Goal: Check status: Check status

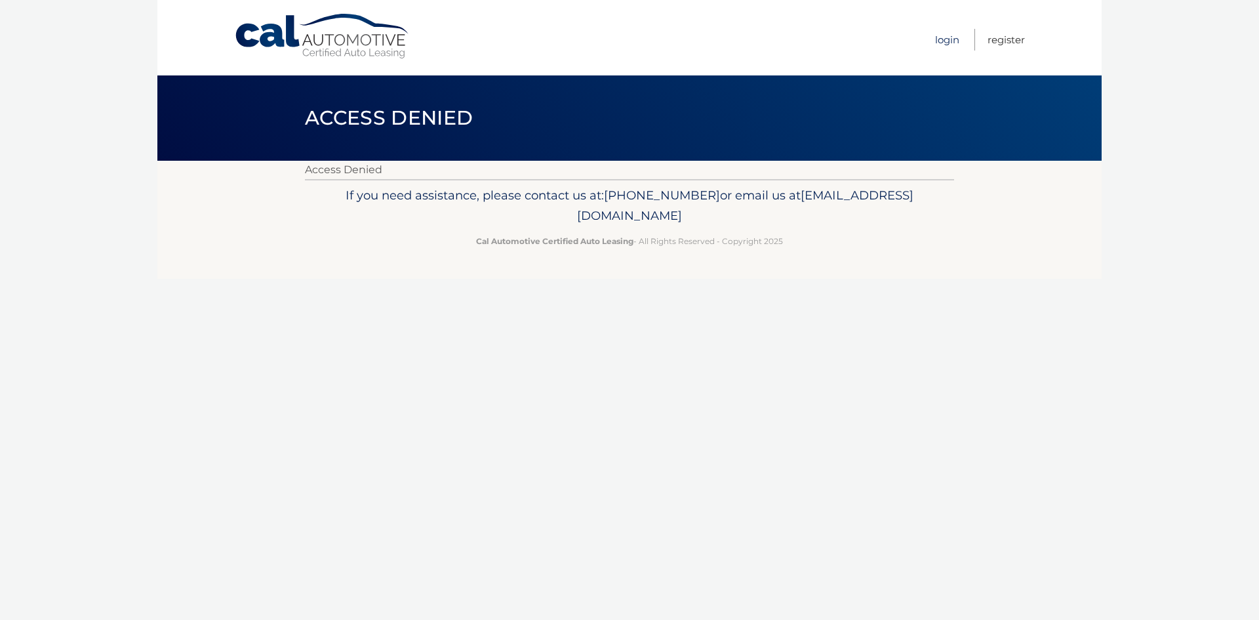
click at [948, 42] on link "Login" at bounding box center [947, 40] width 24 height 22
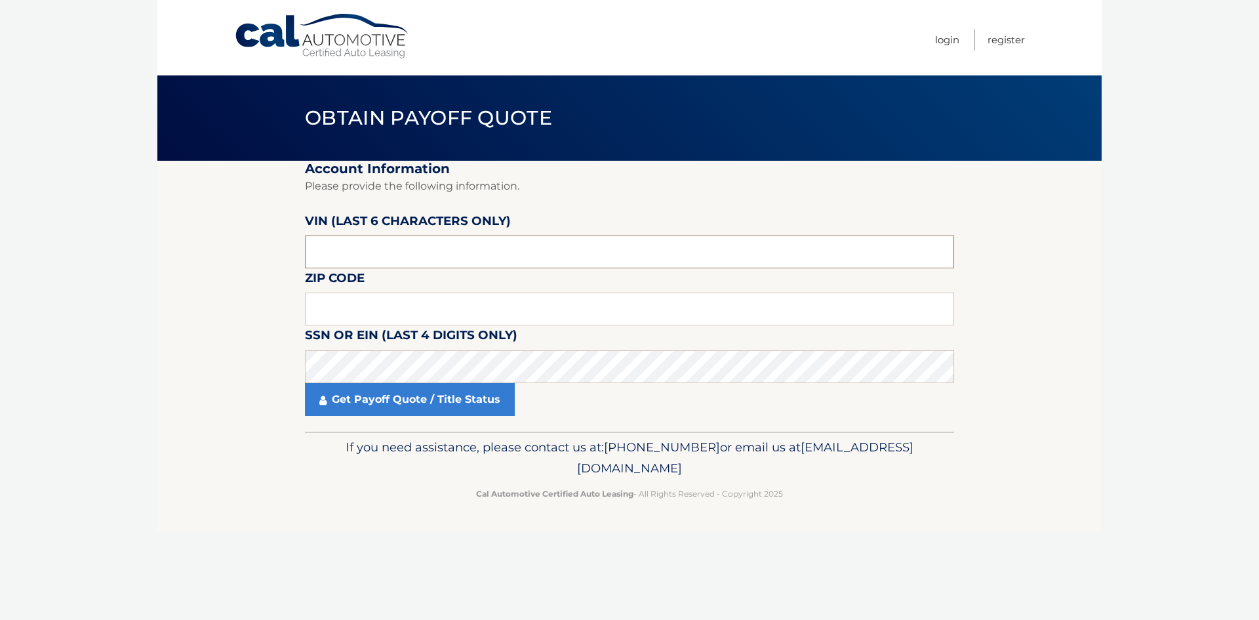
click at [426, 260] on input "text" at bounding box center [629, 251] width 649 height 33
type input "652419"
type input "11105"
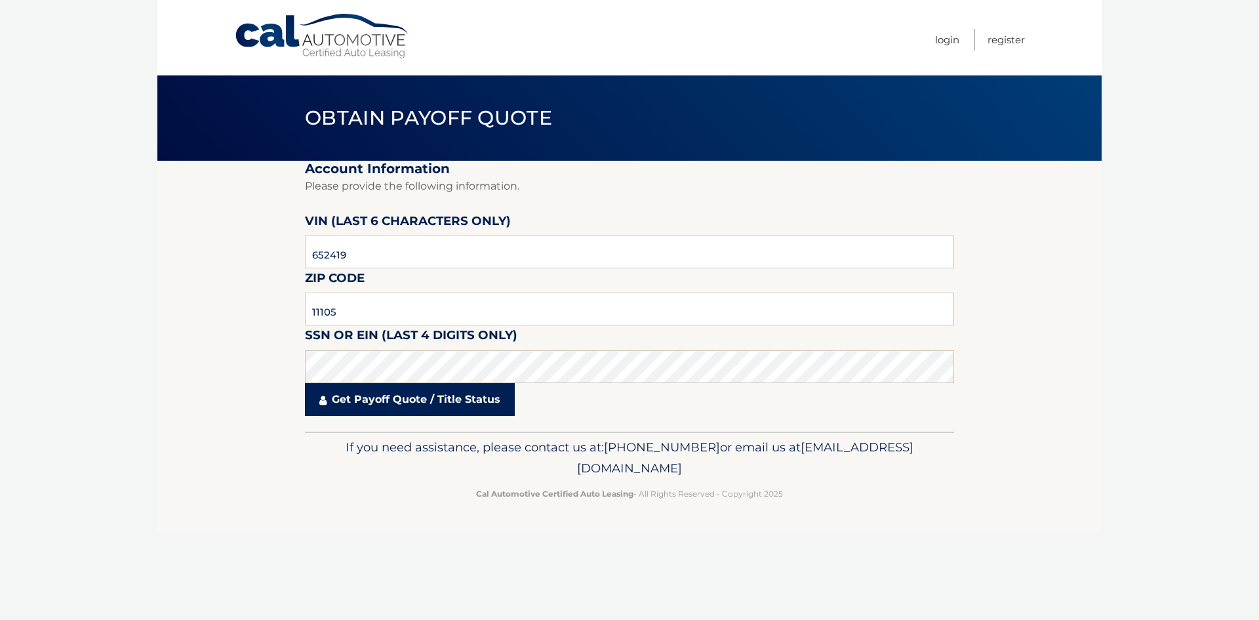
click at [393, 395] on link "Get Payoff Quote / Title Status" at bounding box center [410, 399] width 210 height 33
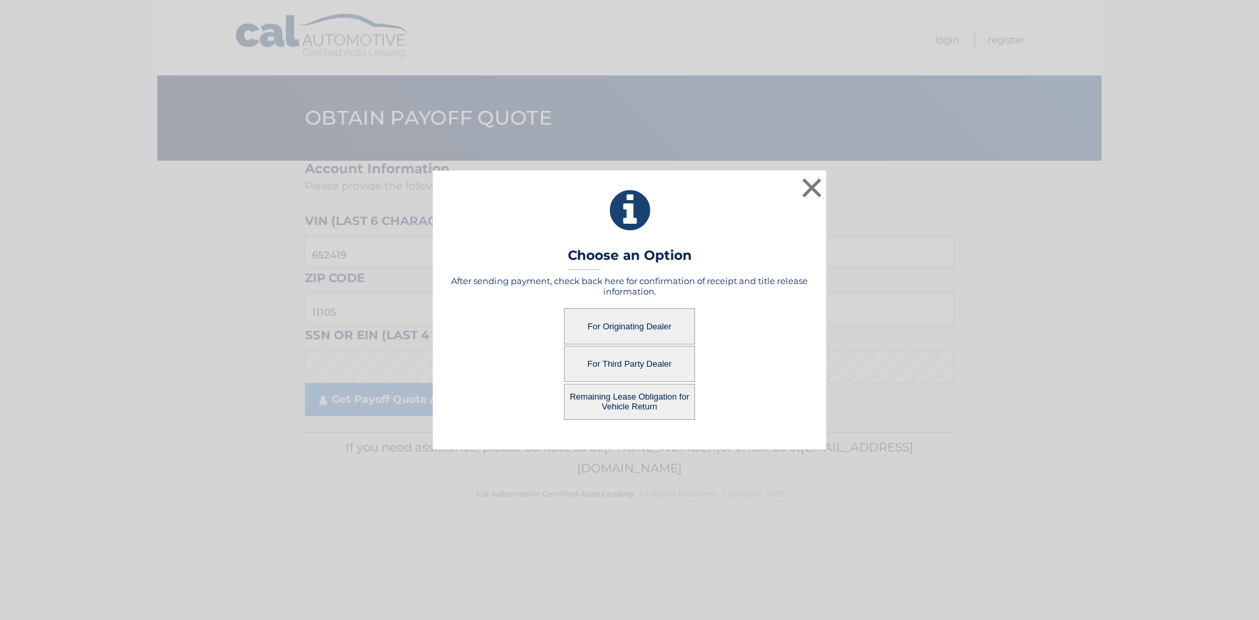
click at [656, 322] on button "For Originating Dealer" at bounding box center [629, 326] width 131 height 36
click at [606, 327] on button "For Originating Dealer" at bounding box center [629, 326] width 131 height 36
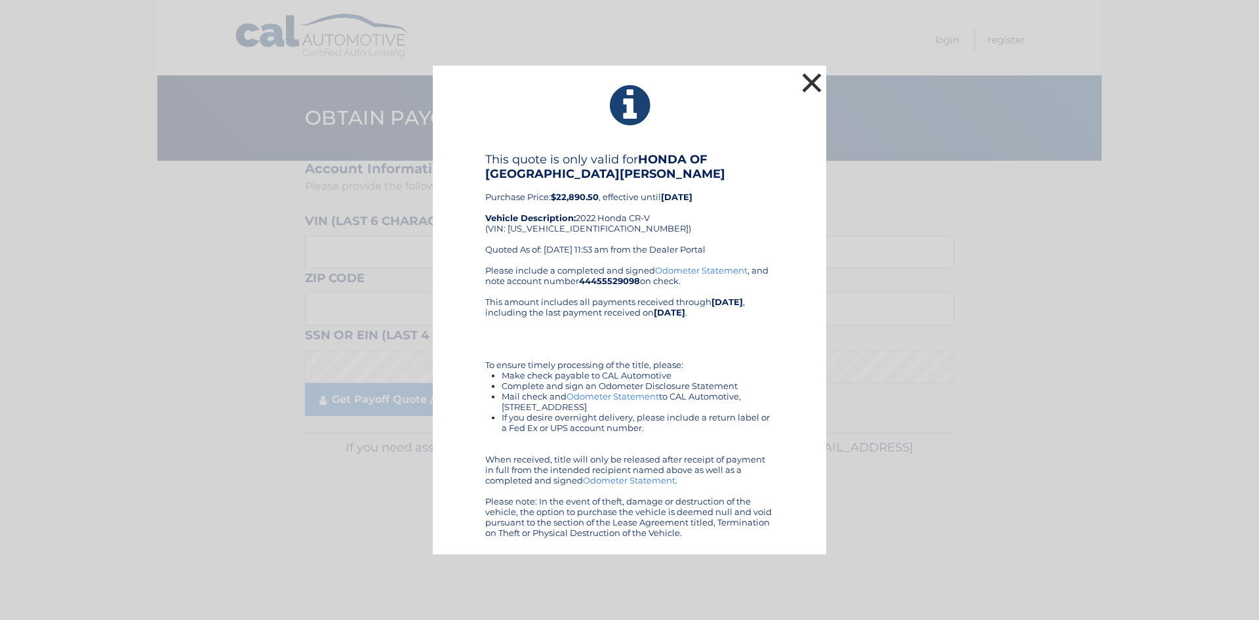
click at [806, 86] on button "×" at bounding box center [812, 82] width 26 height 26
